Goal: Transaction & Acquisition: Purchase product/service

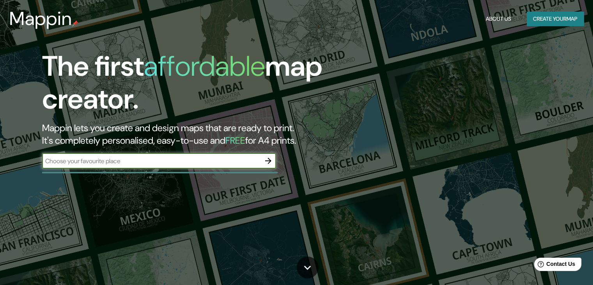
click at [566, 22] on button "Create your map" at bounding box center [555, 19] width 57 height 14
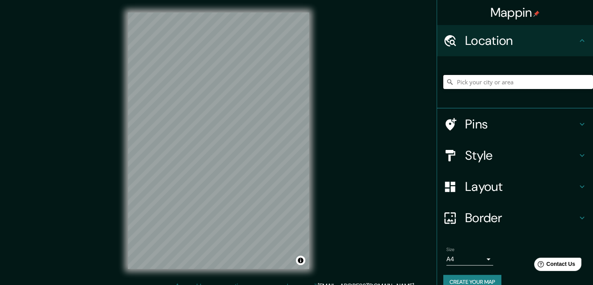
click at [464, 83] on input "Pick your city or area" at bounding box center [519, 82] width 150 height 14
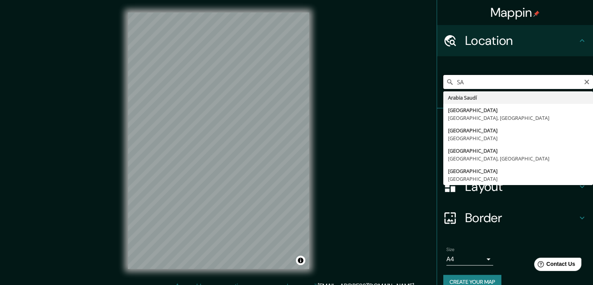
type input "S"
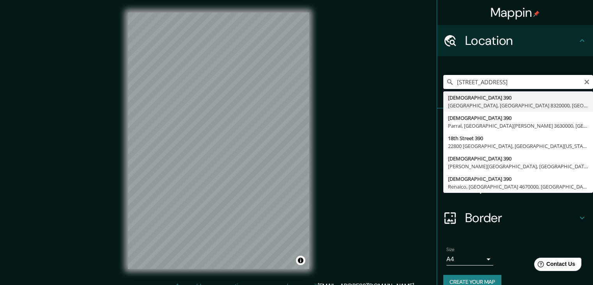
drag, startPoint x: 528, startPoint y: 70, endPoint x: 526, endPoint y: 77, distance: 7.3
click at [527, 71] on div "Dieciocho 3, Ancud, Región de Los Lagos 5710000, Chile Dieciocho 390 Santiago, …" at bounding box center [519, 81] width 150 height 39
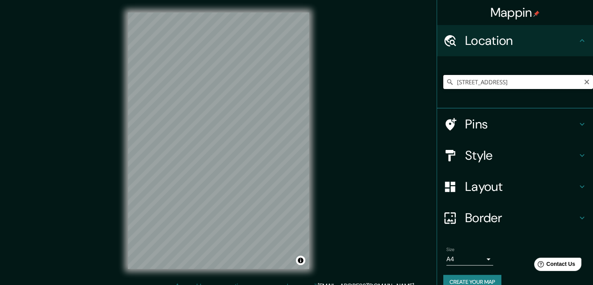
click at [526, 77] on input "Dieciocho 3, Ancud, Región de Los Lagos 5710000, Chile" at bounding box center [519, 82] width 150 height 14
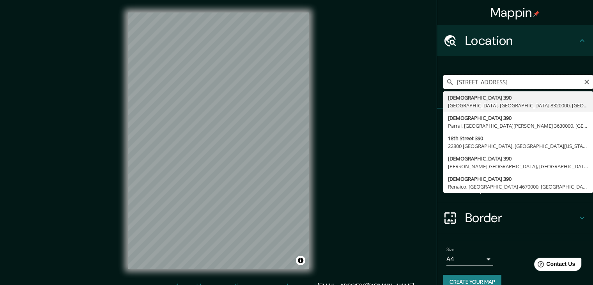
click at [522, 78] on input "Dieciocho 3, Ancud, Región de Los Lagos 5710000, Chile" at bounding box center [519, 82] width 150 height 14
type input "Dieciocho 390, Santiago, Región Metropolitana de Santiago 8320000, Chile"
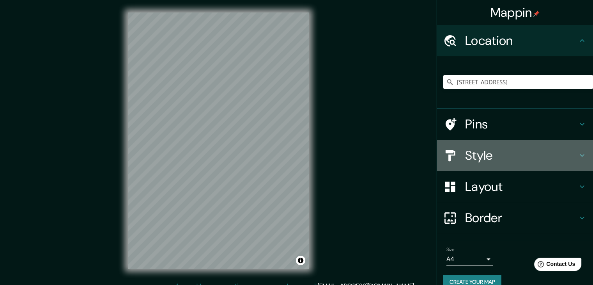
click at [513, 155] on h4 "Style" at bounding box center [521, 155] width 112 height 16
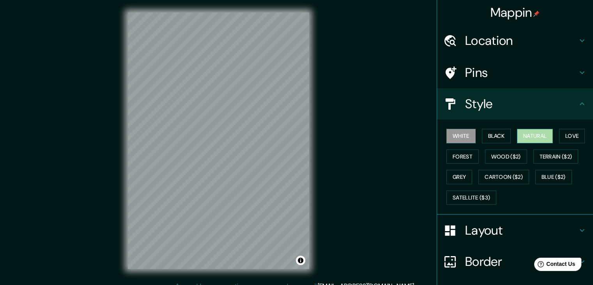
click at [526, 134] on button "Natural" at bounding box center [535, 136] width 36 height 14
click at [523, 133] on button "Natural" at bounding box center [535, 136] width 36 height 14
click at [460, 136] on button "White" at bounding box center [461, 136] width 29 height 14
click at [487, 133] on button "Black" at bounding box center [496, 136] width 29 height 14
click at [538, 131] on button "Natural" at bounding box center [535, 136] width 36 height 14
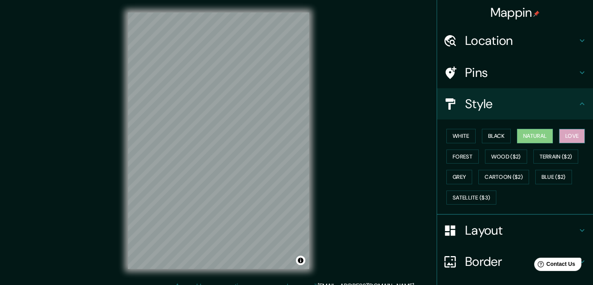
click at [568, 135] on button "Love" at bounding box center [572, 136] width 26 height 14
click at [463, 153] on button "Forest" at bounding box center [463, 156] width 32 height 14
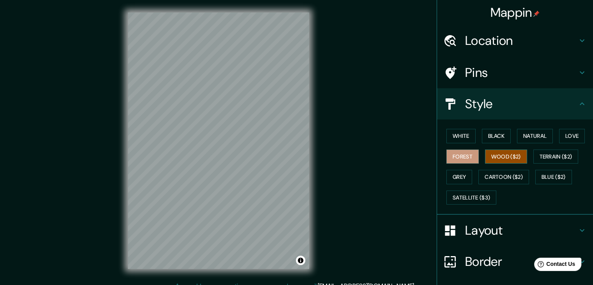
click at [497, 156] on button "Wood ($2)" at bounding box center [506, 156] width 42 height 14
click at [494, 140] on button "Black" at bounding box center [496, 136] width 29 height 14
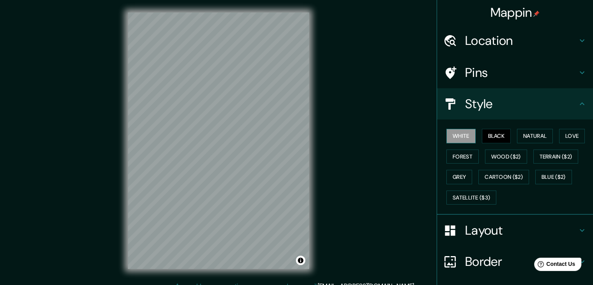
click at [459, 137] on button "White" at bounding box center [461, 136] width 29 height 14
click at [534, 135] on button "Natural" at bounding box center [535, 136] width 36 height 14
click at [483, 136] on button "Black" at bounding box center [496, 136] width 29 height 14
click at [524, 136] on button "Natural" at bounding box center [535, 136] width 36 height 14
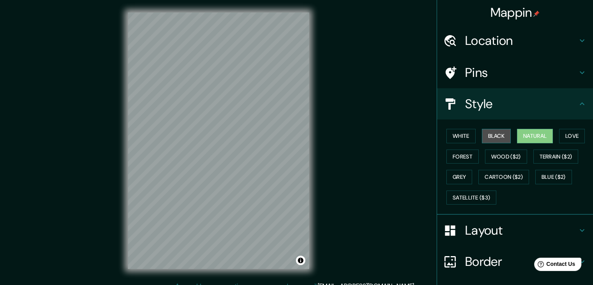
click at [488, 136] on button "Black" at bounding box center [496, 136] width 29 height 14
click at [526, 140] on button "Natural" at bounding box center [535, 136] width 36 height 14
click at [492, 132] on button "Black" at bounding box center [496, 136] width 29 height 14
click at [477, 225] on h4 "Layout" at bounding box center [521, 230] width 112 height 16
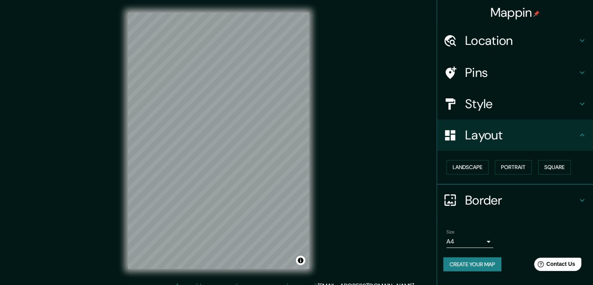
click at [488, 238] on body "Mappin Location Dieciocho 390, Santiago, Región Metropolitana de Santiago 83200…" at bounding box center [296, 142] width 593 height 285
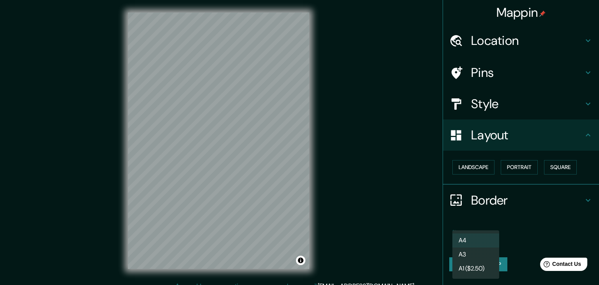
click at [515, 223] on div at bounding box center [299, 142] width 599 height 285
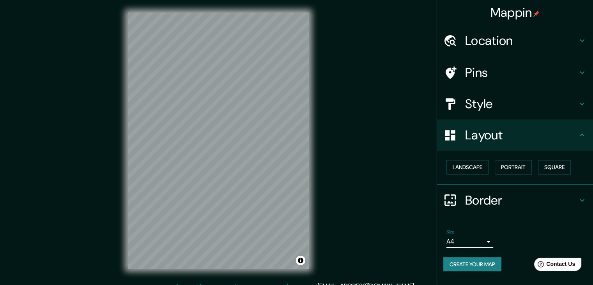
click at [476, 266] on button "Create your map" at bounding box center [473, 264] width 58 height 14
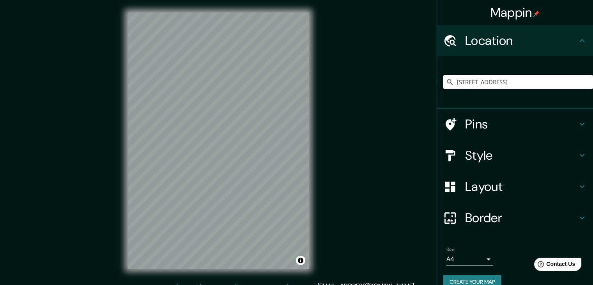
click at [535, 81] on input "Dieciocho 390, Santiago, Región Metropolitana de Santiago 8320000, Chile" at bounding box center [519, 82] width 150 height 14
click at [543, 79] on input "Dieciocho 390, Santiago, Región Metropolitana de Santiago 8320000, Chile" at bounding box center [519, 82] width 150 height 14
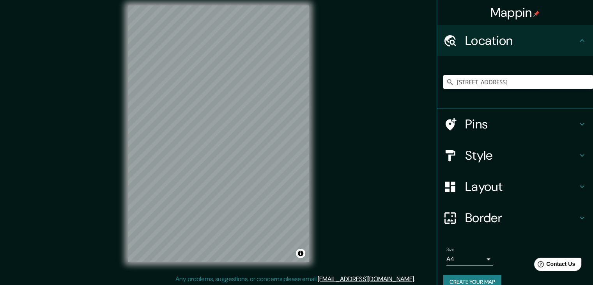
scroll to position [9, 0]
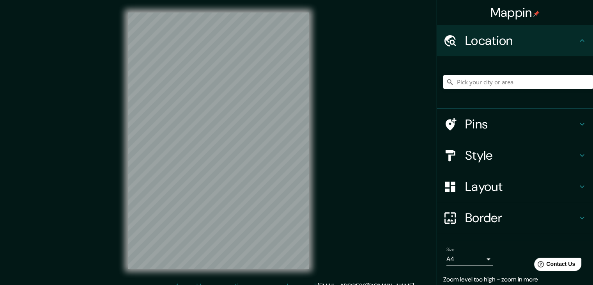
scroll to position [9, 0]
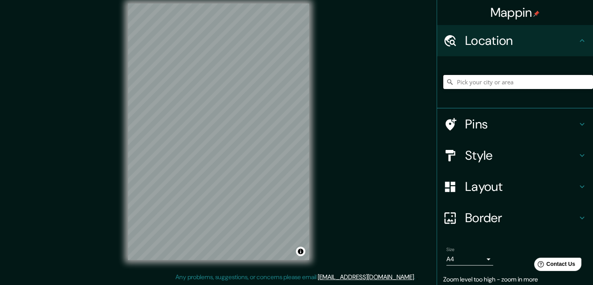
click at [453, 85] on input "Pick your city or area" at bounding box center [519, 82] width 150 height 14
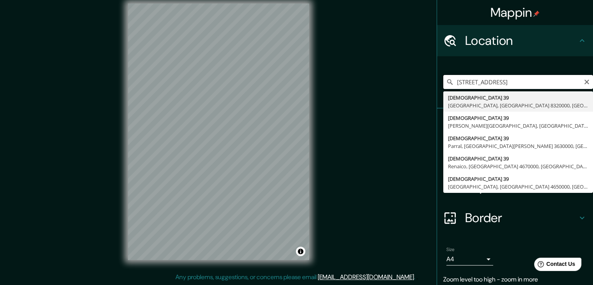
scroll to position [0, 0]
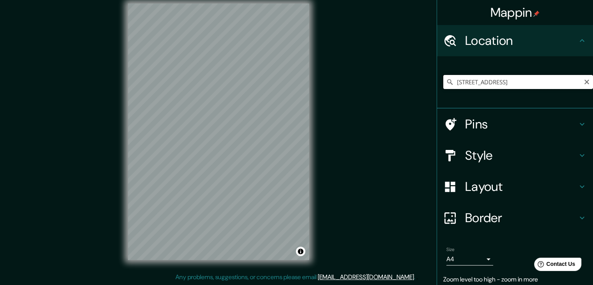
click at [485, 82] on input "Dieciocho 39, Santiago, Región Metropolitana de Santiago 8320000, Chile" at bounding box center [519, 82] width 150 height 14
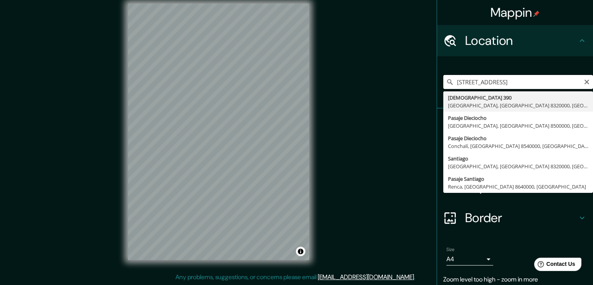
type input "Dieciocho 390, Santiago, Región Metropolitana de Santiago 8320000, Chile"
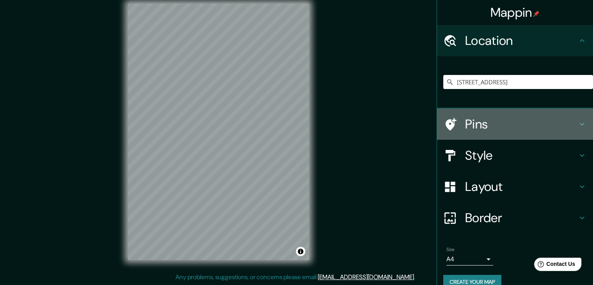
click at [516, 122] on h4 "Pins" at bounding box center [521, 124] width 112 height 16
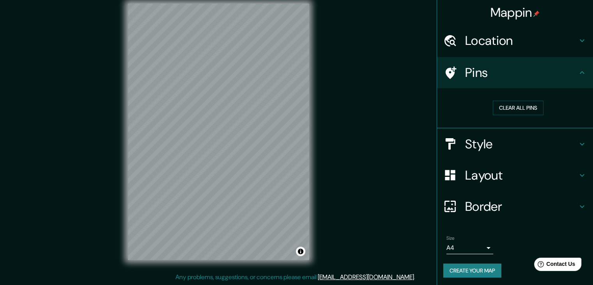
click at [481, 78] on h4 "Pins" at bounding box center [521, 73] width 112 height 16
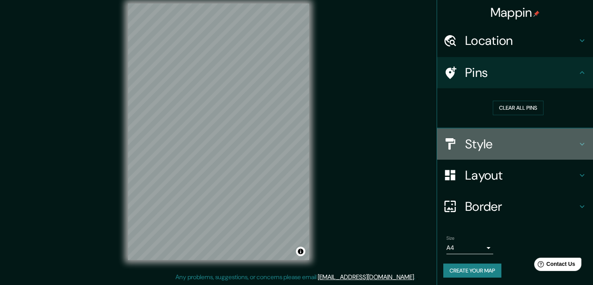
click at [470, 140] on h4 "Style" at bounding box center [521, 144] width 112 height 16
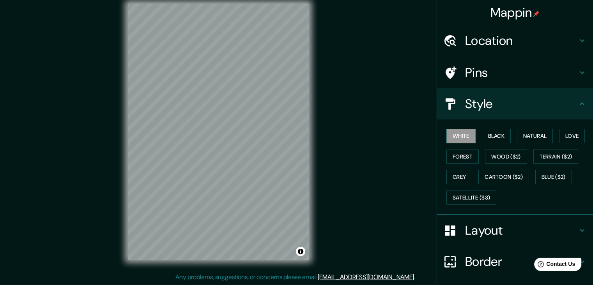
click at [487, 241] on div "Layout" at bounding box center [515, 230] width 156 height 31
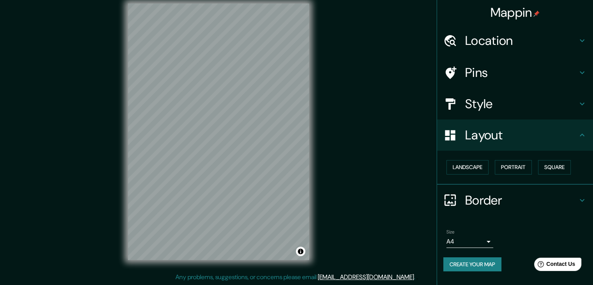
click at [469, 100] on h4 "Style" at bounding box center [521, 104] width 112 height 16
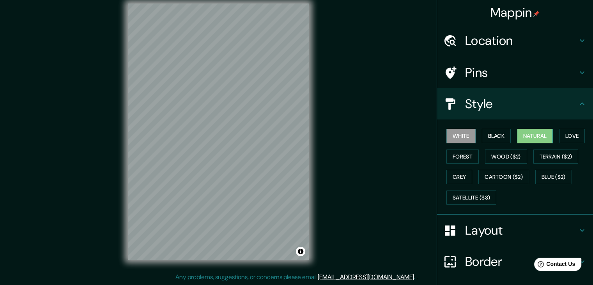
click at [537, 137] on button "Natural" at bounding box center [535, 136] width 36 height 14
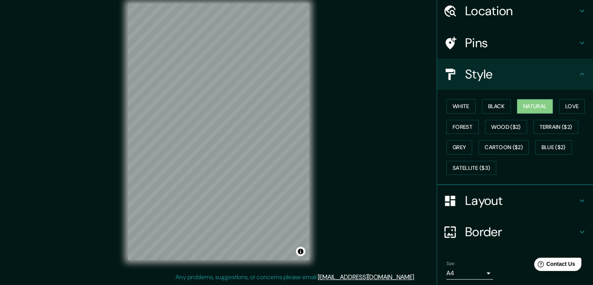
scroll to position [56, 0]
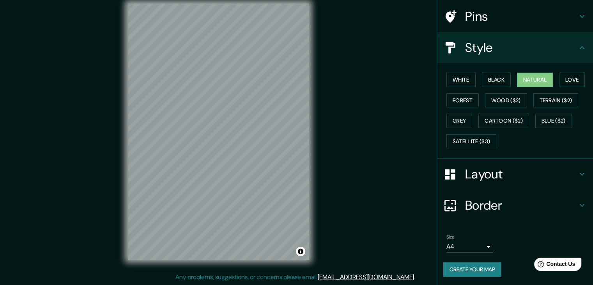
click at [459, 268] on button "Create your map" at bounding box center [473, 269] width 58 height 14
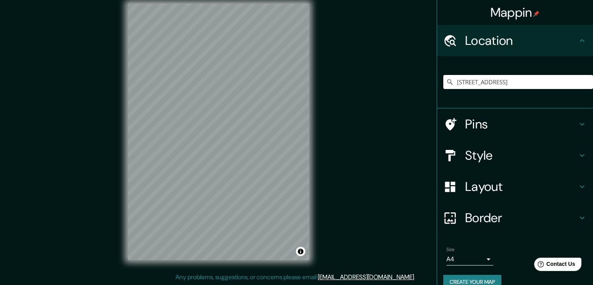
click at [501, 87] on input "Dieciocho 390, Santiago, Región Metropolitana de Santiago 8320000, Chile" at bounding box center [519, 82] width 150 height 14
click at [489, 82] on input "Dieciocho 390, Santiago, Región Metropolitana de Santiago 8320000, Chile" at bounding box center [519, 82] width 150 height 14
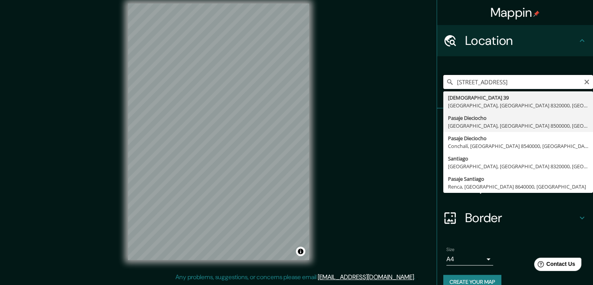
type input "Dieciocho 390, Santiago, Región Metropolitana de Santiago 8320000, Chile"
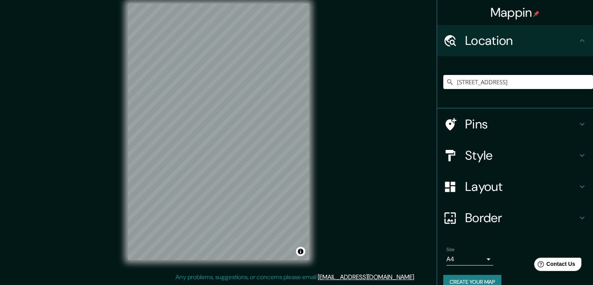
click at [487, 150] on h4 "Style" at bounding box center [521, 155] width 112 height 16
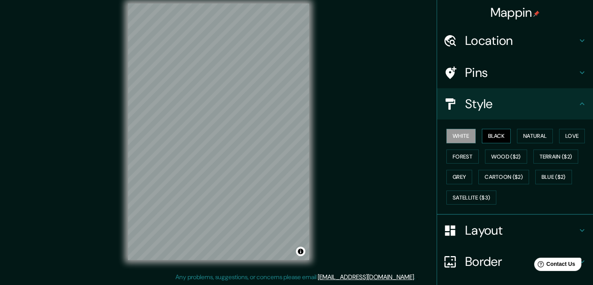
click at [498, 135] on button "Black" at bounding box center [496, 136] width 29 height 14
click at [528, 135] on button "Natural" at bounding box center [535, 136] width 36 height 14
click at [537, 133] on button "Natural" at bounding box center [535, 136] width 36 height 14
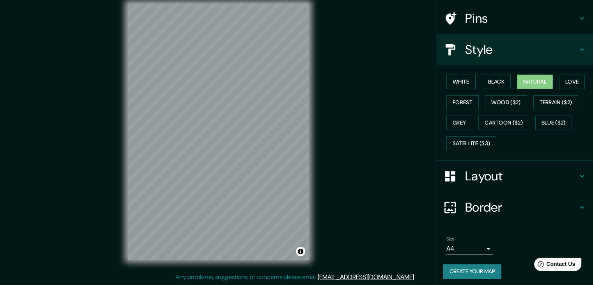
scroll to position [56, 0]
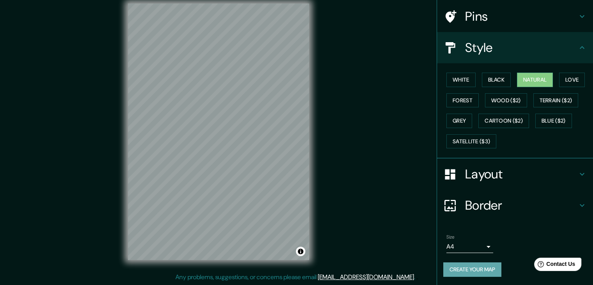
click at [474, 268] on button "Create your map" at bounding box center [473, 269] width 58 height 14
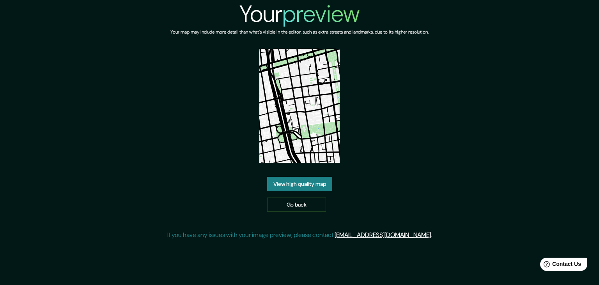
click at [338, 83] on img at bounding box center [299, 106] width 81 height 114
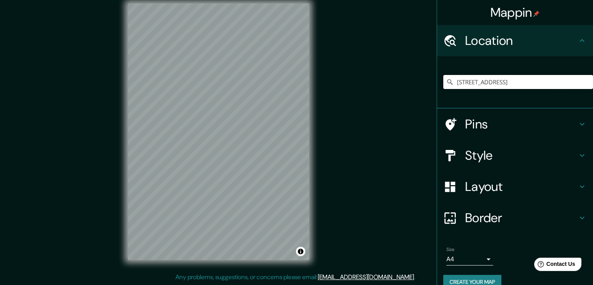
click at [490, 80] on input "[STREET_ADDRESS]" at bounding box center [519, 82] width 150 height 14
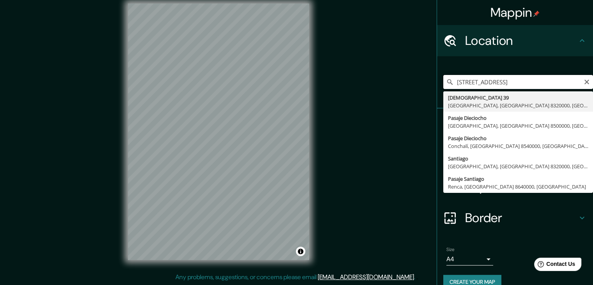
type input "[STREET_ADDRESS]"
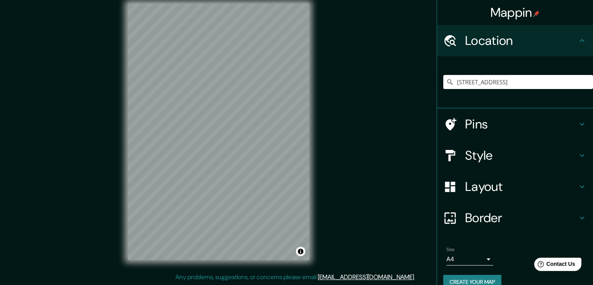
click at [476, 158] on h4 "Style" at bounding box center [521, 155] width 112 height 16
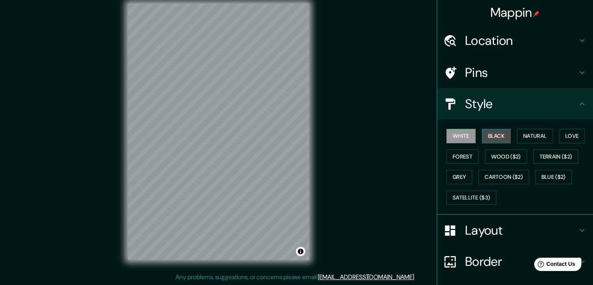
click at [497, 134] on button "Black" at bounding box center [496, 136] width 29 height 14
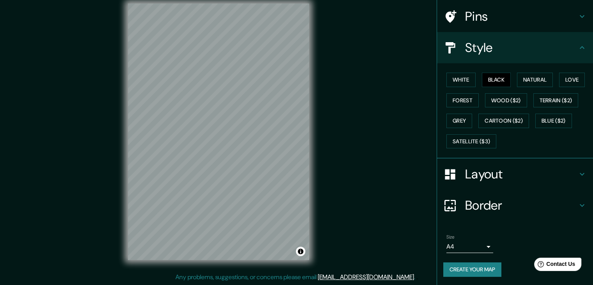
click at [474, 266] on button "Create your map" at bounding box center [473, 269] width 58 height 14
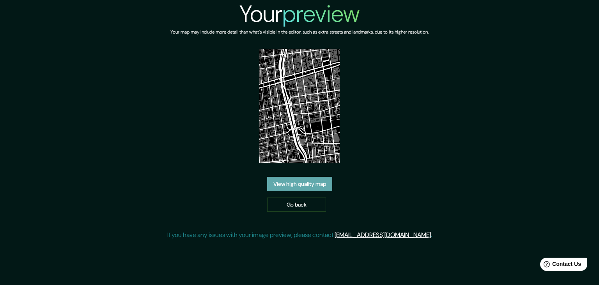
click at [305, 180] on link "View high quality map" at bounding box center [299, 184] width 65 height 14
